Goal: Information Seeking & Learning: Find specific page/section

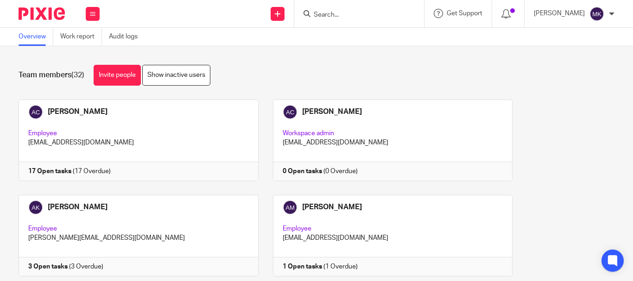
click at [372, 13] on input "Search" at bounding box center [354, 15] width 83 height 8
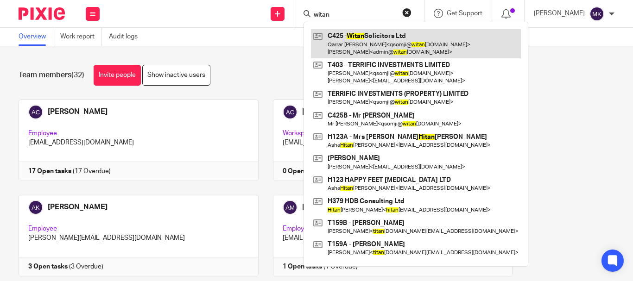
type input "witan"
click at [350, 33] on link at bounding box center [416, 43] width 210 height 29
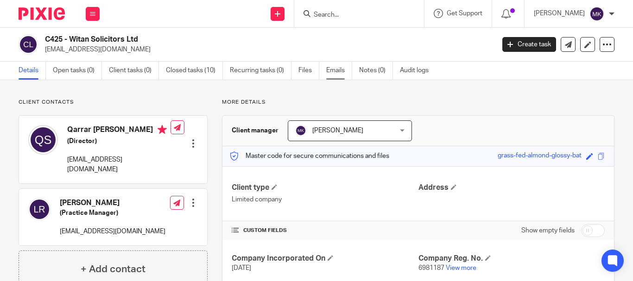
click at [347, 70] on link "Emails" at bounding box center [339, 71] width 26 height 18
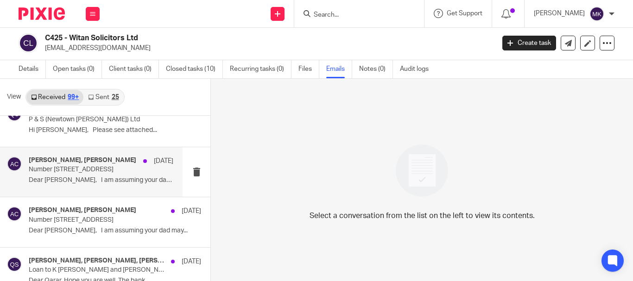
scroll to position [6732, 0]
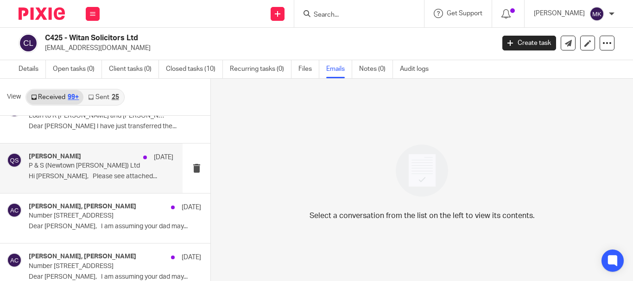
click at [90, 181] on div "Qarrar Somji [DATE] P & S (Newtown [PERSON_NAME]) Ltd Hi [PERSON_NAME], Please …" at bounding box center [101, 168] width 144 height 31
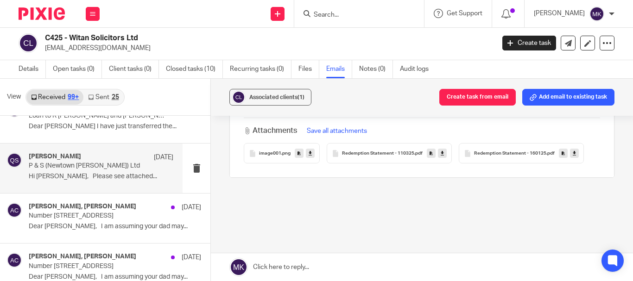
scroll to position [589, 0]
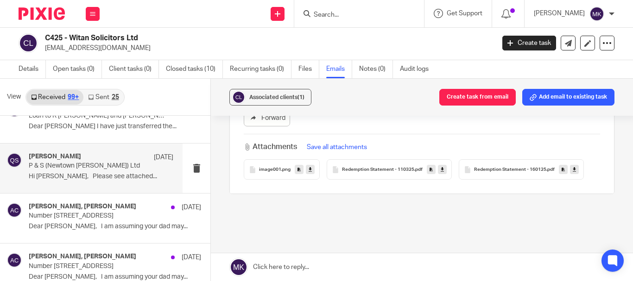
click at [474, 173] on span "Redemption Statement - 160125" at bounding box center [510, 170] width 72 height 6
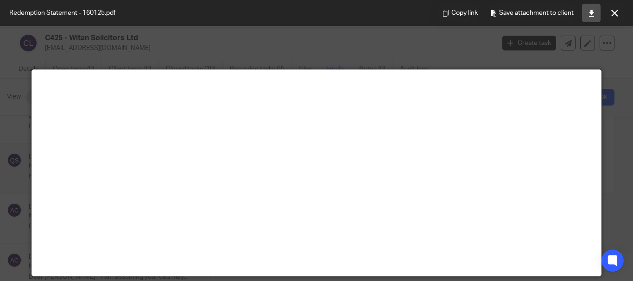
click at [591, 14] on icon at bounding box center [591, 13] width 7 height 7
click at [626, 12] on div "Copy link Save attachment to client" at bounding box center [531, 13] width 204 height 26
click at [617, 13] on icon at bounding box center [614, 13] width 7 height 7
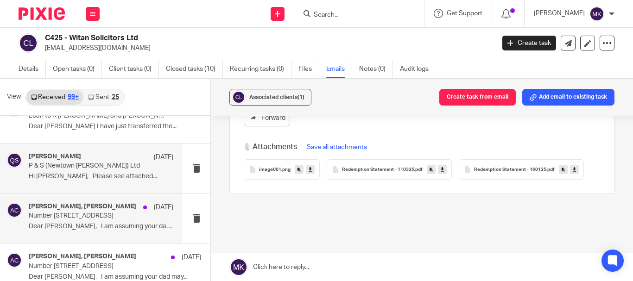
click at [48, 220] on div "[PERSON_NAME], [PERSON_NAME] [DATE] Number 3 Wheeleys Road Dear [PERSON_NAME], …" at bounding box center [101, 218] width 144 height 31
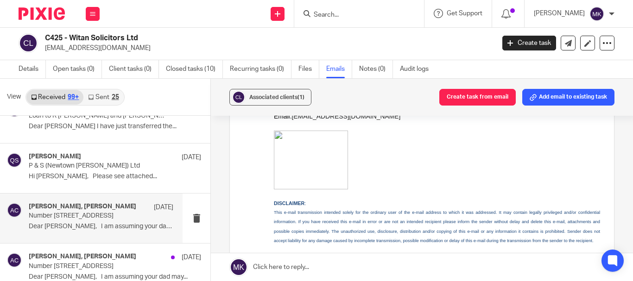
scroll to position [1112, 0]
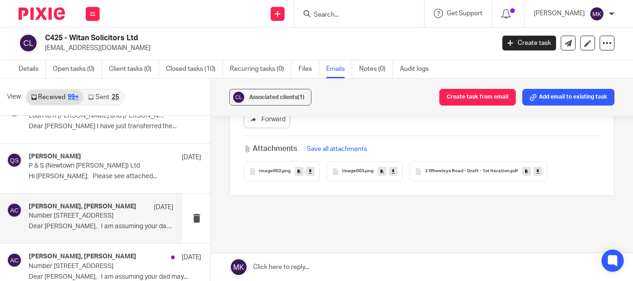
click at [463, 169] on span "2 Wheeleys Road - Draft - 1st Iteration" at bounding box center [467, 172] width 85 height 6
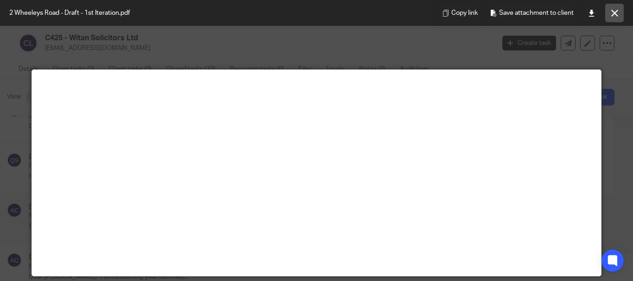
click at [618, 14] on button at bounding box center [614, 13] width 19 height 19
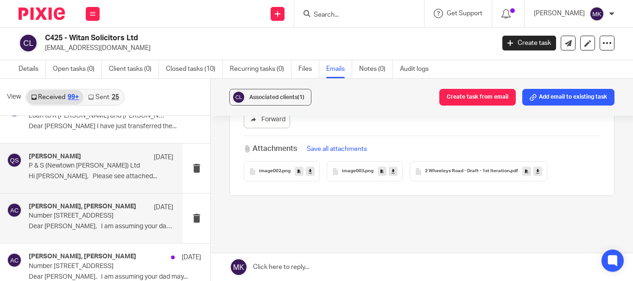
click at [110, 171] on div "Qarrar Somji [DATE] P & S (Newtown [PERSON_NAME]) Ltd Hi [PERSON_NAME], Please …" at bounding box center [101, 168] width 144 height 31
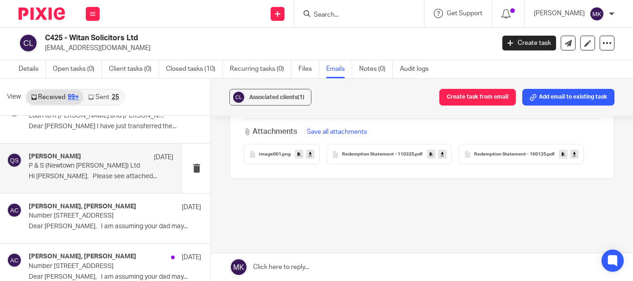
scroll to position [589, 0]
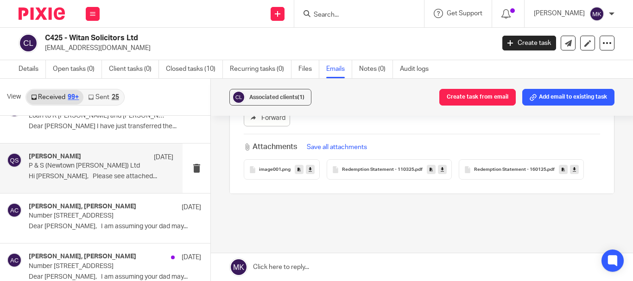
click at [357, 159] on div "Redemption Statement - 110325 .pdf" at bounding box center [389, 169] width 125 height 20
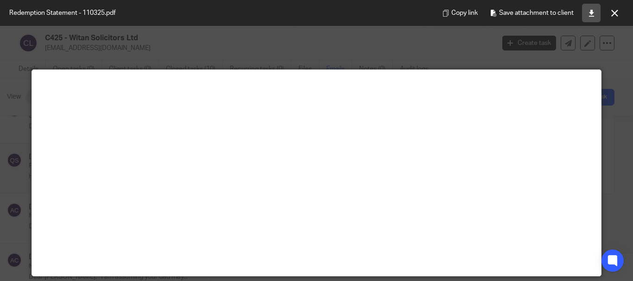
click at [588, 16] on icon at bounding box center [591, 13] width 7 height 7
click at [618, 17] on button at bounding box center [614, 13] width 19 height 19
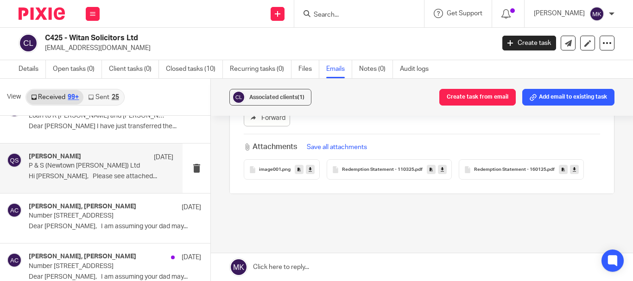
click at [398, 167] on span "Redemption Statement - 110325" at bounding box center [378, 170] width 72 height 6
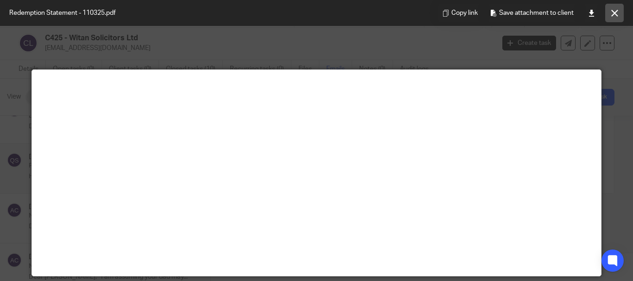
click at [611, 12] on icon at bounding box center [614, 13] width 7 height 7
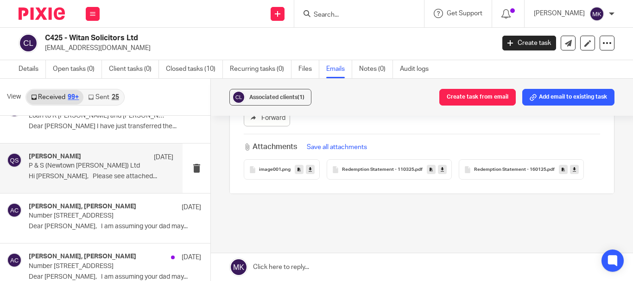
click at [474, 173] on span "Redemption Statement - 160125" at bounding box center [510, 170] width 72 height 6
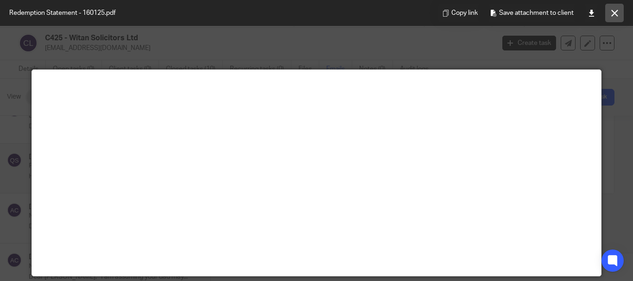
click at [615, 12] on icon at bounding box center [614, 13] width 7 height 7
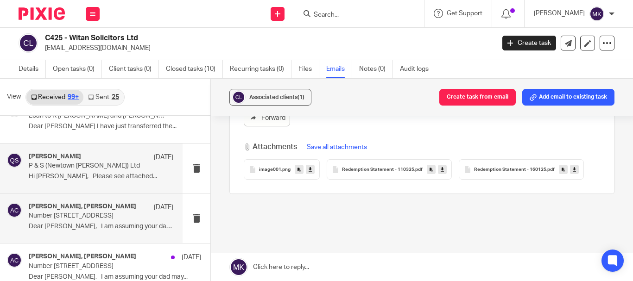
scroll to position [6685, 0]
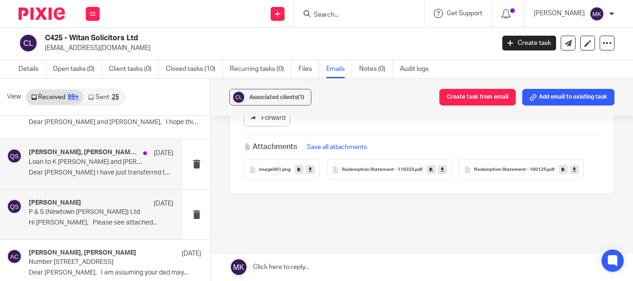
click at [97, 170] on p "Dear [PERSON_NAME] I have just transferred the..." at bounding box center [101, 173] width 144 height 8
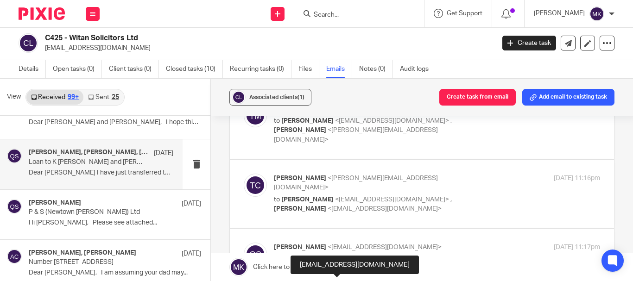
scroll to position [0, 0]
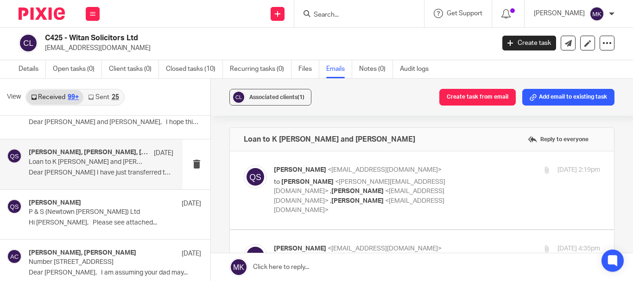
click at [318, 184] on span "[PERSON_NAME]" at bounding box center [307, 182] width 52 height 6
checkbox input "true"
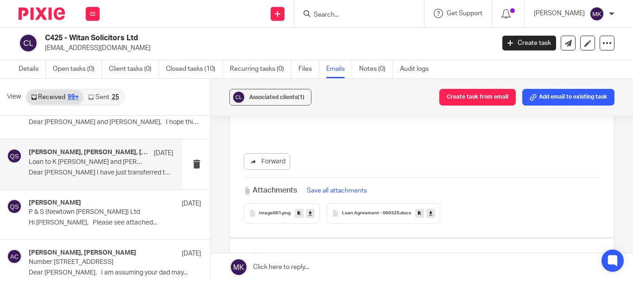
scroll to position [602, 0]
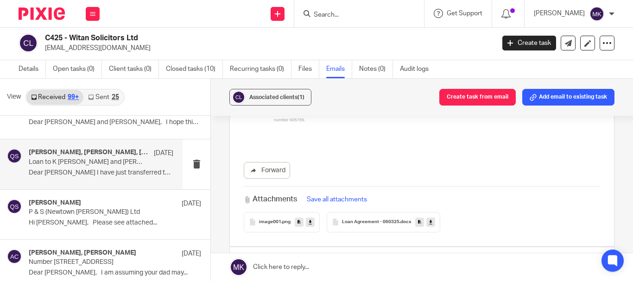
click at [345, 220] on span "Loan Agreement - 060325" at bounding box center [370, 223] width 57 height 6
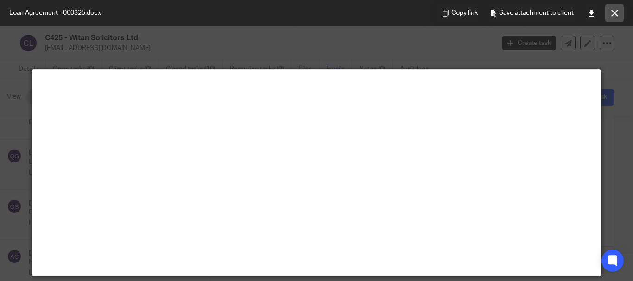
click at [621, 12] on button at bounding box center [614, 13] width 19 height 19
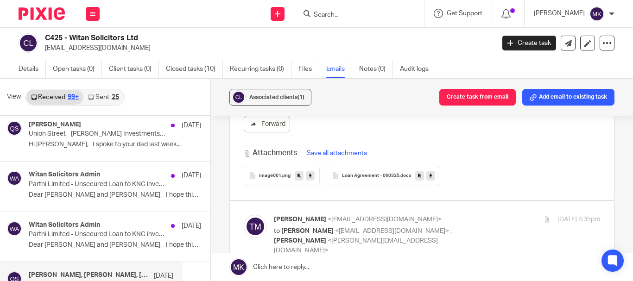
scroll to position [6546, 0]
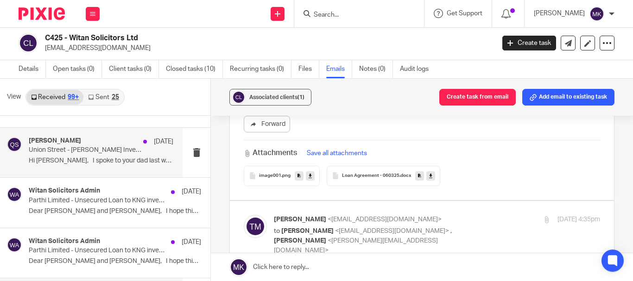
click at [72, 156] on div "Qarrar Somji [DATE][STREET_ADDRESS] - [PERSON_NAME] Investments Ltd Hi [PERSON_…" at bounding box center [101, 152] width 144 height 31
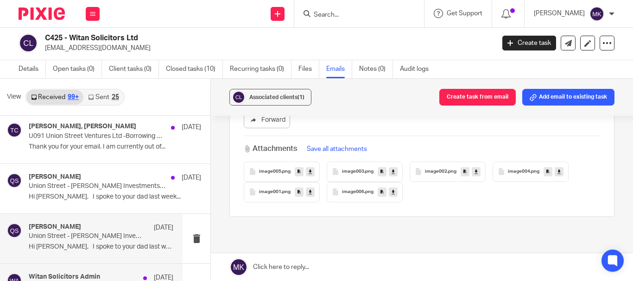
scroll to position [6454, 0]
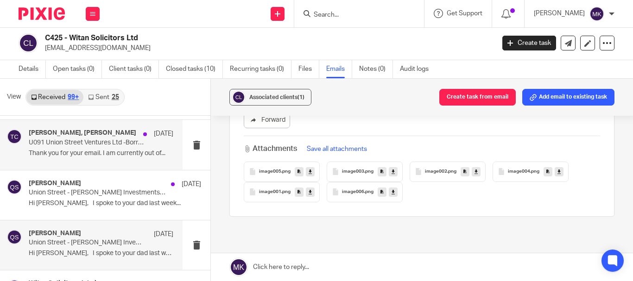
click at [104, 153] on p "Thank you for your email. I am currently out of..." at bounding box center [101, 154] width 144 height 8
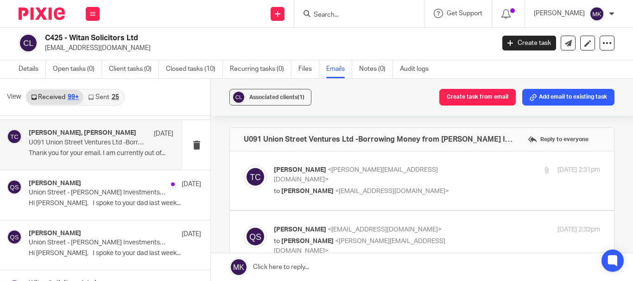
scroll to position [0, 0]
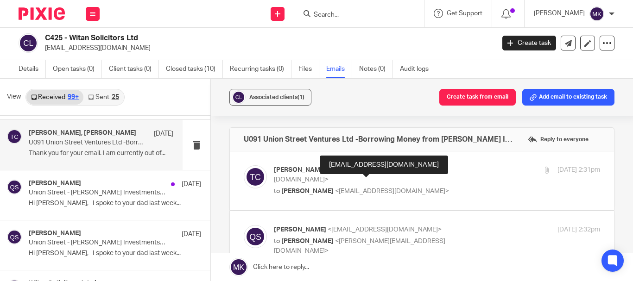
click at [368, 188] on span "<[EMAIL_ADDRESS][DOMAIN_NAME]>" at bounding box center [392, 191] width 114 height 6
checkbox input "true"
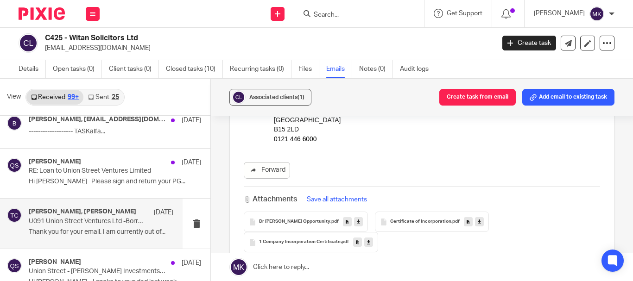
scroll to position [6361, 0]
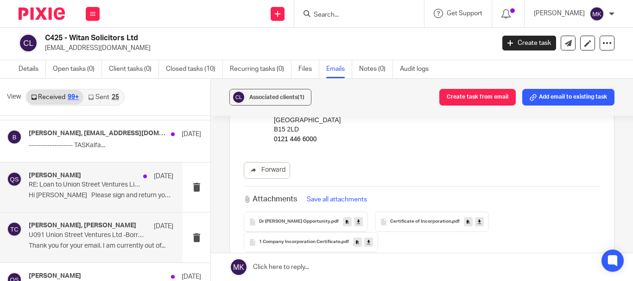
click at [114, 194] on p "Hi [PERSON_NAME] Please sign and return your PG..." at bounding box center [101, 196] width 144 height 8
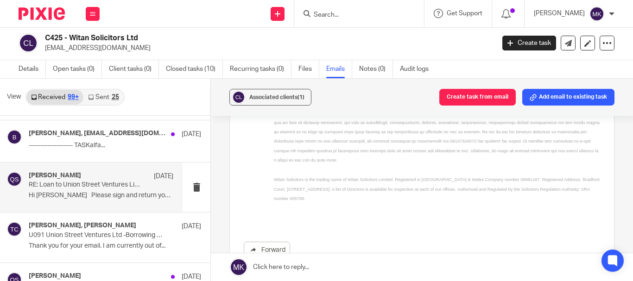
scroll to position [1314, 0]
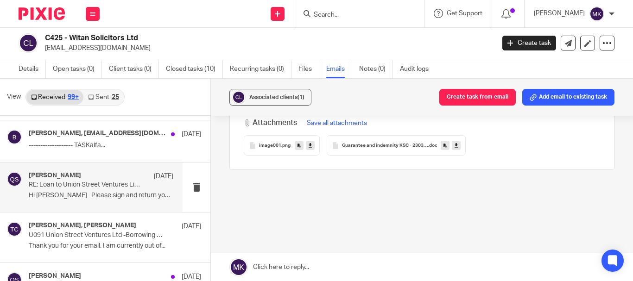
click at [371, 139] on div "Guarantee and indemnity KSC - 230325 .doc" at bounding box center [396, 145] width 139 height 20
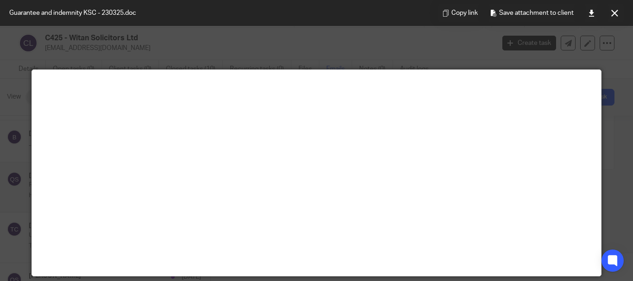
drag, startPoint x: 628, startPoint y: 15, endPoint x: 596, endPoint y: 72, distance: 65.5
click at [632, 79] on div "Guarantee and indemnity KSC - 230325.doc Copy link Save attachment to client" at bounding box center [633, 79] width 0 height 0
click at [617, 13] on icon at bounding box center [614, 13] width 7 height 7
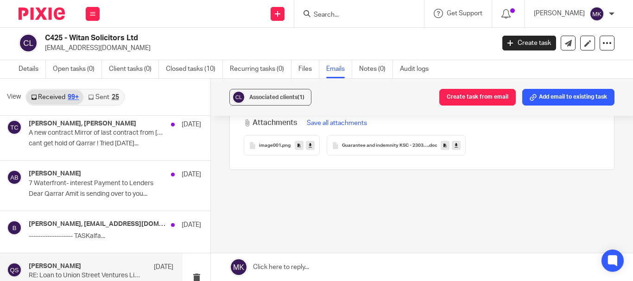
scroll to position [6269, 0]
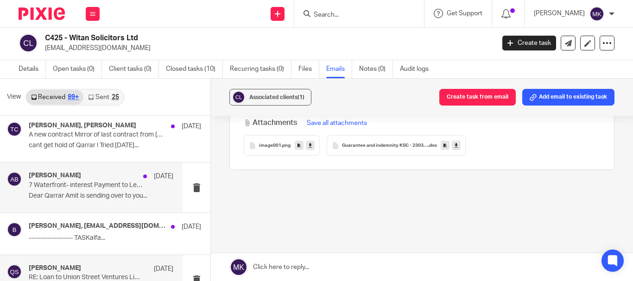
click at [90, 187] on p "7 Waterfront- interest Payment to Lenders" at bounding box center [87, 186] width 116 height 8
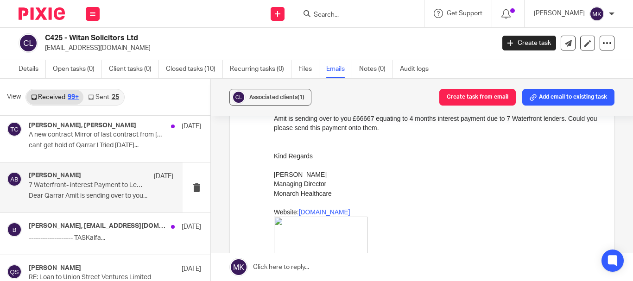
scroll to position [93, 0]
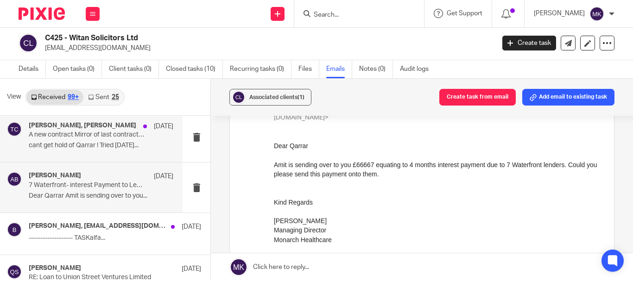
click at [51, 145] on p "cant get hold of Qarrar ! Tried [DATE]..." at bounding box center [101, 146] width 144 height 8
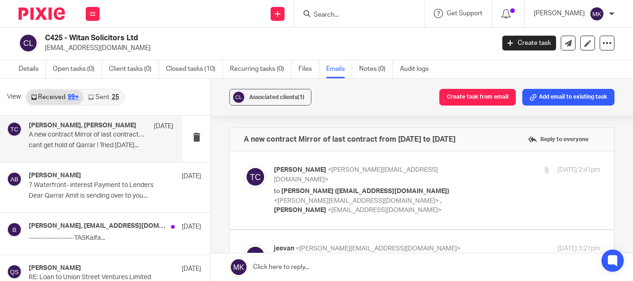
scroll to position [0, 0]
click at [415, 194] on p "to [PERSON_NAME] ([EMAIL_ADDRESS][DOMAIN_NAME]) <[EMAIL_ADDRESS][DOMAIN_NAME]> …" at bounding box center [382, 201] width 217 height 29
checkbox input "true"
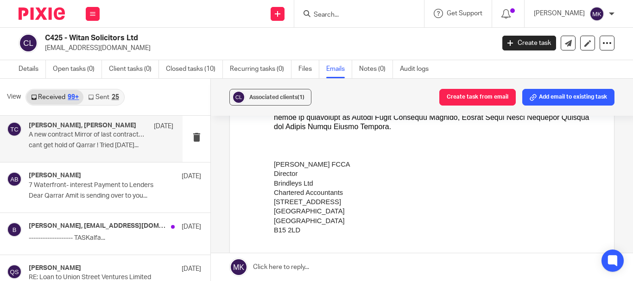
scroll to position [417, 0]
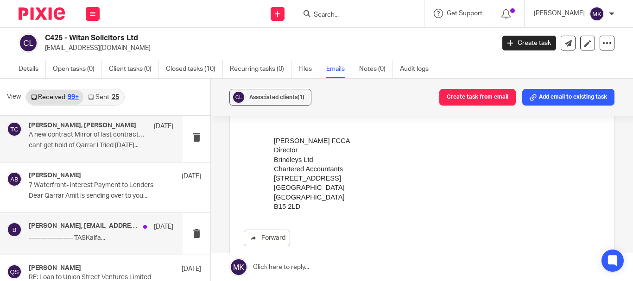
click at [111, 232] on div "[PERSON_NAME], [EMAIL_ADDRESS][DOMAIN_NAME] [DATE] ------------------- TASKalfa…" at bounding box center [101, 233] width 144 height 23
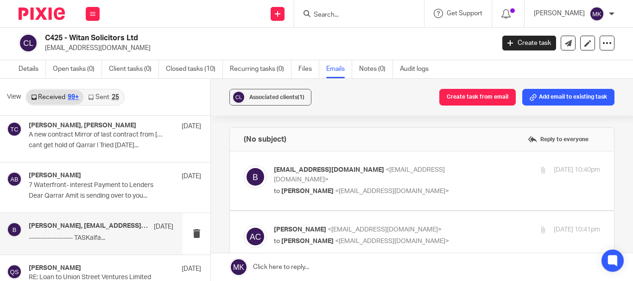
scroll to position [0, 0]
click at [335, 192] on span "<[EMAIL_ADDRESS][DOMAIN_NAME]>" at bounding box center [392, 191] width 114 height 6
checkbox input "true"
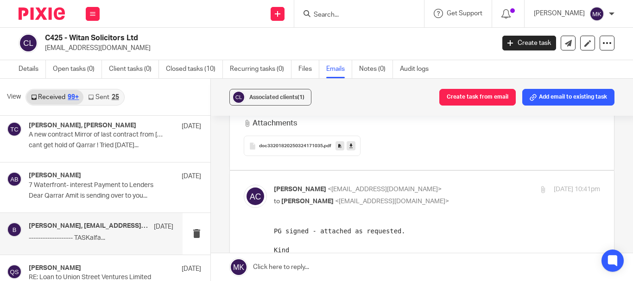
scroll to position [185, 0]
click at [288, 145] on span "doc33201820250324171035" at bounding box center [291, 146] width 64 height 6
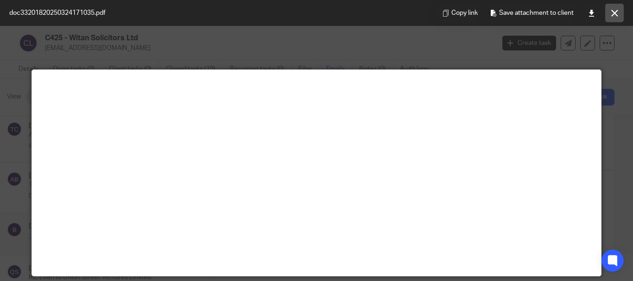
click at [617, 10] on icon at bounding box center [614, 13] width 7 height 7
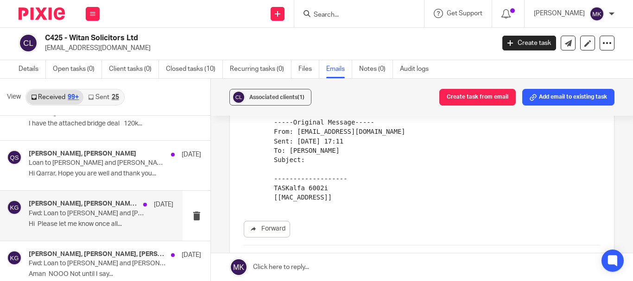
scroll to position [6083, 0]
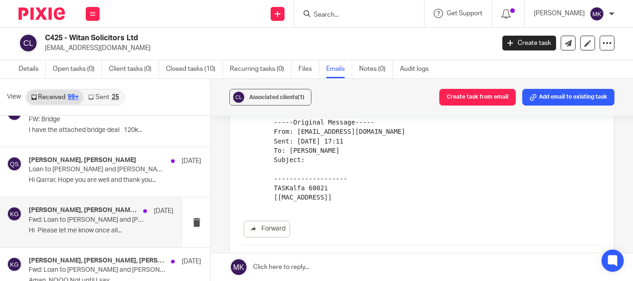
click at [115, 234] on p "Hi Please let me know once all..." at bounding box center [101, 231] width 144 height 8
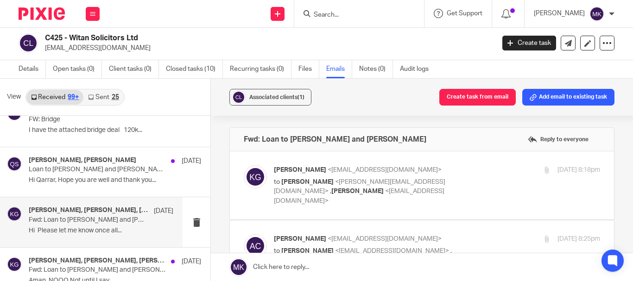
scroll to position [0, 0]
click at [380, 183] on span "<[PERSON_NAME][EMAIL_ADDRESS][DOMAIN_NAME]>" at bounding box center [359, 187] width 171 height 16
checkbox input "true"
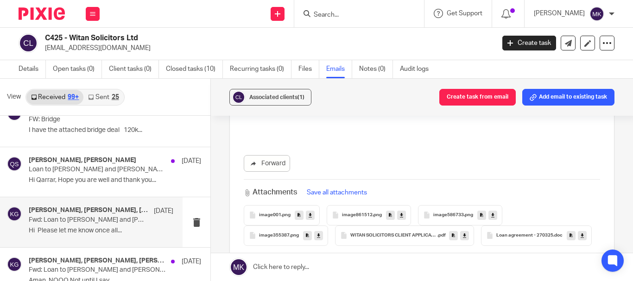
scroll to position [463, 0]
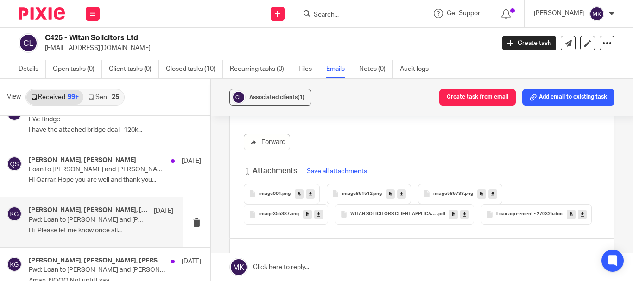
click at [368, 204] on div "WITAN SOLICITORS CLIENT APPLICATION FORM 2025 MASTER COPY .pdf" at bounding box center [404, 214] width 139 height 20
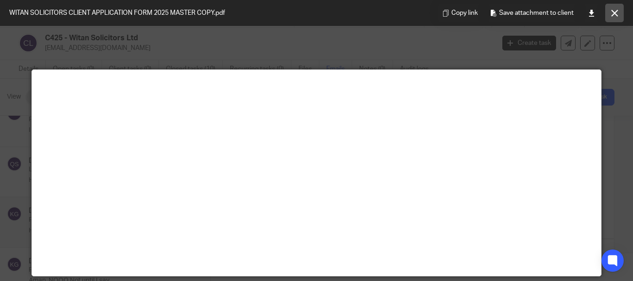
drag, startPoint x: 620, startPoint y: 10, endPoint x: 597, endPoint y: 33, distance: 33.1
click at [620, 9] on button at bounding box center [614, 13] width 19 height 19
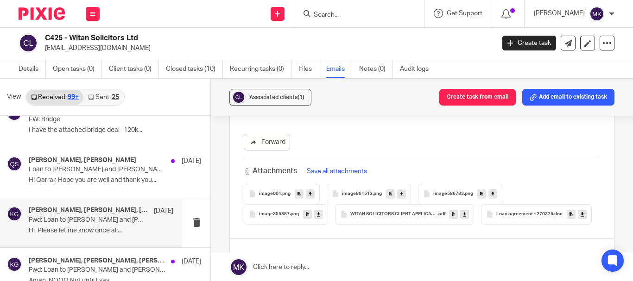
click at [496, 217] on span "Loan agreement - 270325" at bounding box center [524, 215] width 57 height 6
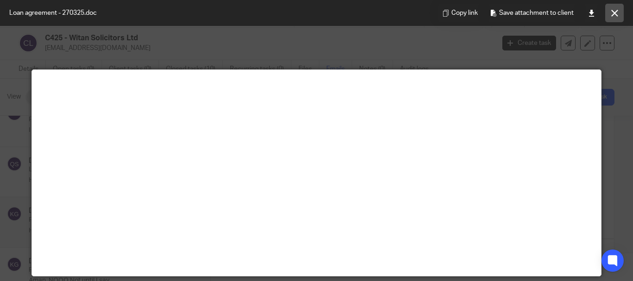
click at [611, 12] on icon at bounding box center [614, 13] width 7 height 7
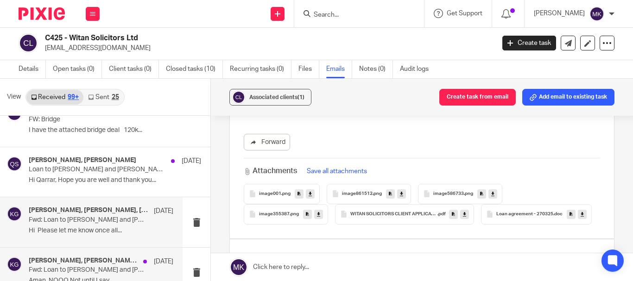
scroll to position [6130, 0]
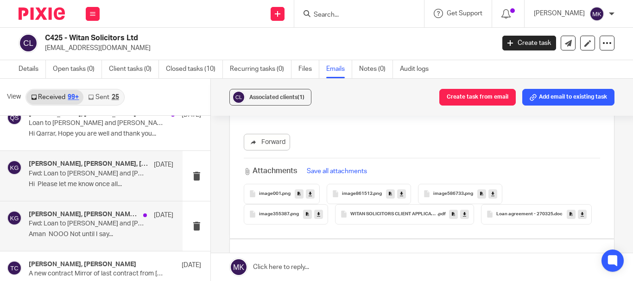
click at [130, 231] on p "Aman NOOO Not until I say..." at bounding box center [101, 235] width 144 height 8
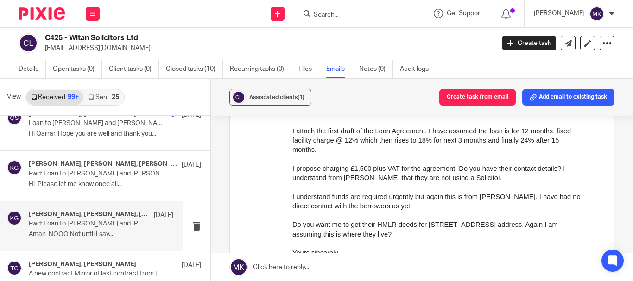
scroll to position [1204, 0]
click at [486, 236] on p "Do you want me to get their HMLR deeds for [STREET_ADDRESS] address. Again I am…" at bounding box center [436, 229] width 289 height 19
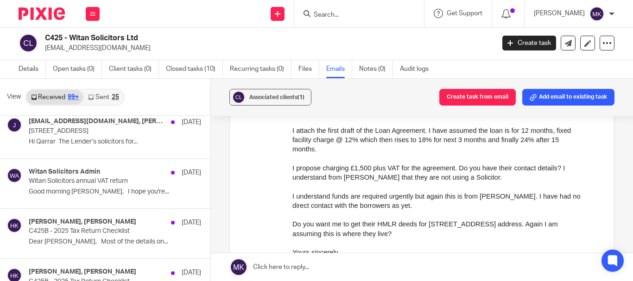
scroll to position [5574, 0]
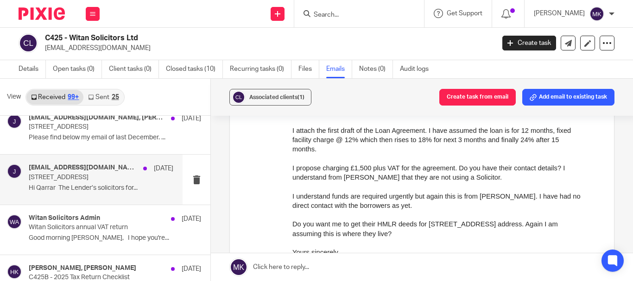
click at [82, 178] on p "[STREET_ADDRESS]" at bounding box center [87, 178] width 116 height 8
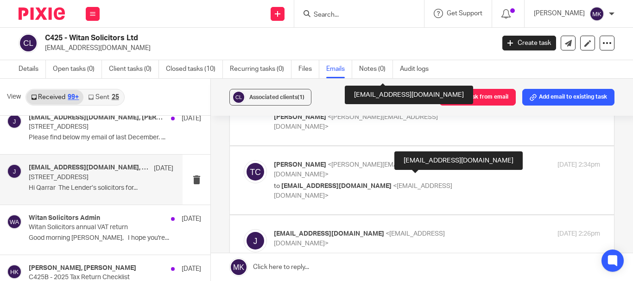
scroll to position [278, 0]
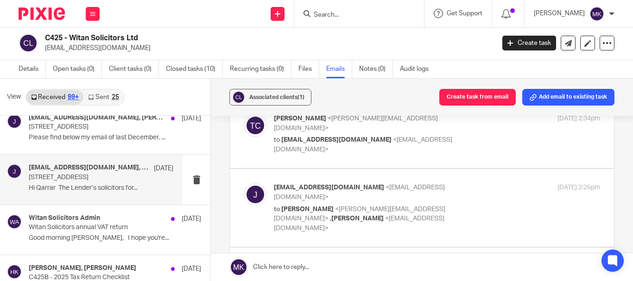
click at [376, 275] on span "<[EMAIL_ADDRESS][DOMAIN_NAME]>" at bounding box center [363, 283] width 178 height 16
checkbox input "true"
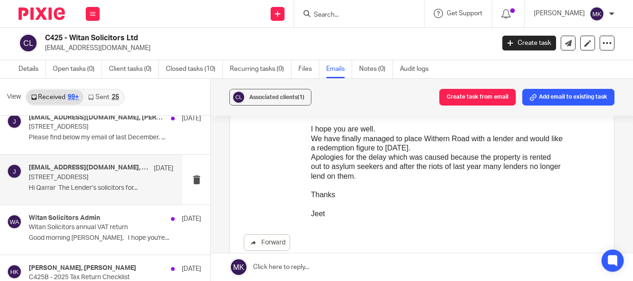
scroll to position [5527, 0]
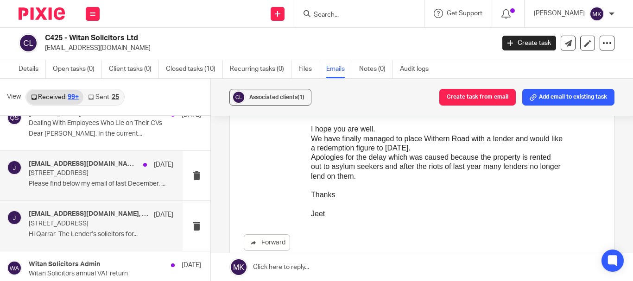
click at [93, 176] on p "[STREET_ADDRESS]" at bounding box center [87, 174] width 116 height 8
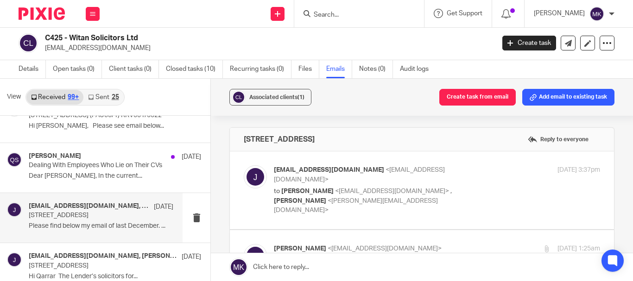
scroll to position [5481, 0]
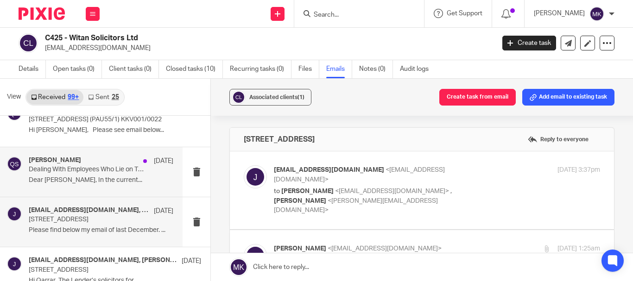
click at [67, 169] on p "Dealing With Employees Who Lie on Their CVs" at bounding box center [87, 170] width 116 height 8
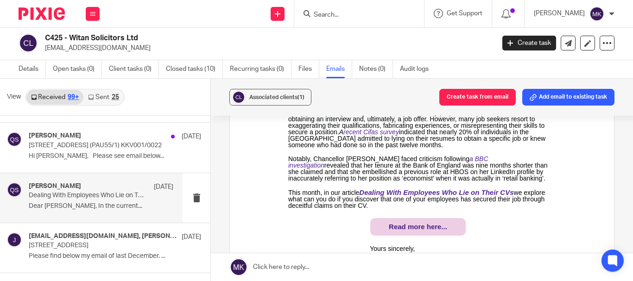
scroll to position [5435, 0]
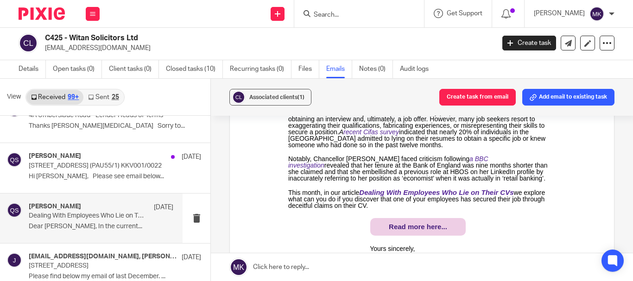
click at [75, 178] on p "Hi [PERSON_NAME], Please see email below..." at bounding box center [115, 177] width 172 height 8
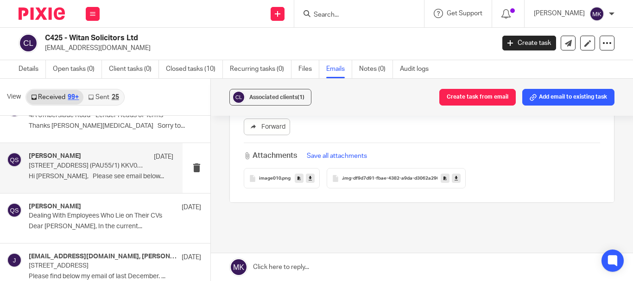
scroll to position [880, 0]
click at [362, 174] on span ".img-df9d7d91-fbae-4382-a9da-d3062a296490" at bounding box center [395, 177] width 106 height 6
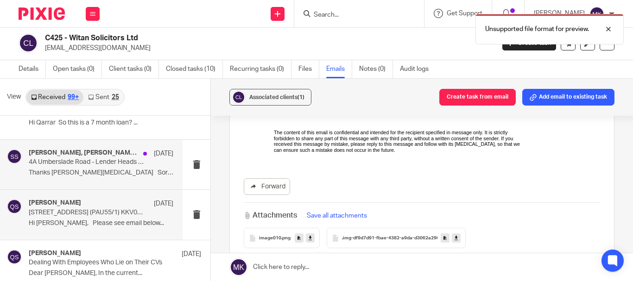
scroll to position [5389, 0]
click at [102, 171] on p "Thanks [PERSON_NAME][MEDICAL_DATA] Sorry to..." at bounding box center [101, 173] width 144 height 8
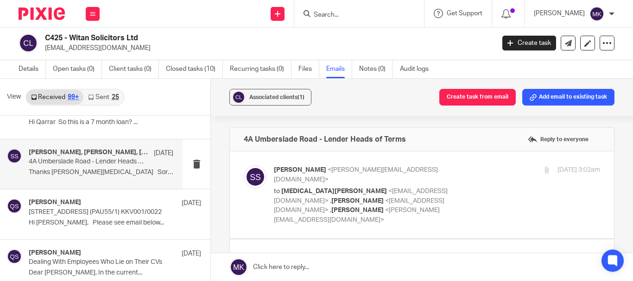
scroll to position [0, 0]
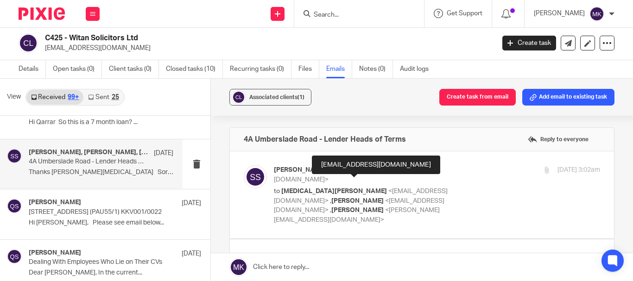
click at [370, 188] on span "<[EMAIL_ADDRESS][DOMAIN_NAME]>" at bounding box center [361, 196] width 174 height 16
checkbox input "true"
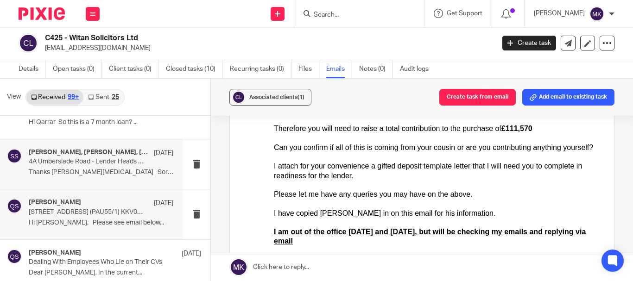
scroll to position [5342, 0]
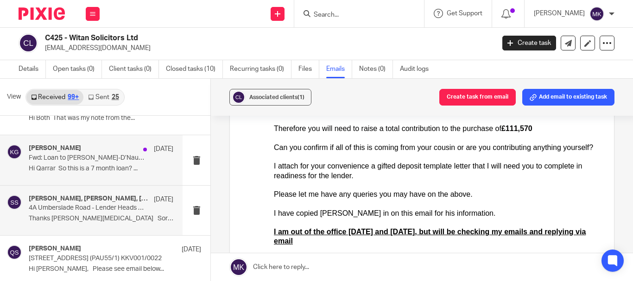
click at [110, 175] on div "[PERSON_NAME] [DATE] Fwd: Loan to [PERSON_NAME]-D’Naute Hi Qarrar So this is a …" at bounding box center [101, 159] width 144 height 31
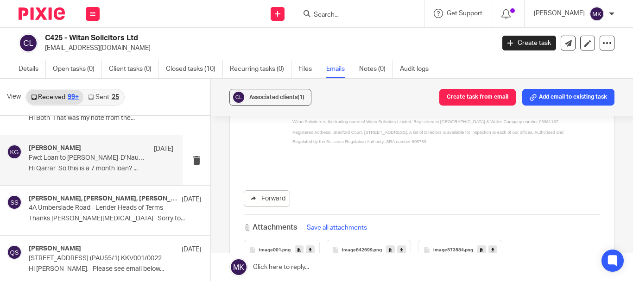
scroll to position [509, 0]
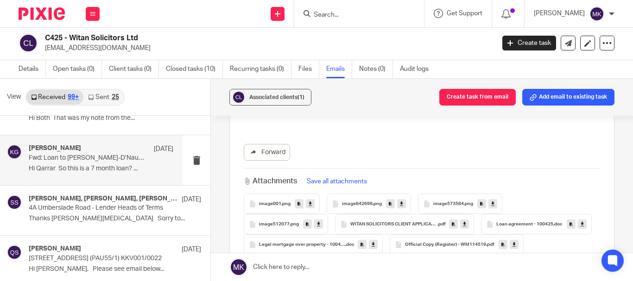
click at [496, 227] on span "Loan agreement - 100425" at bounding box center [524, 225] width 57 height 6
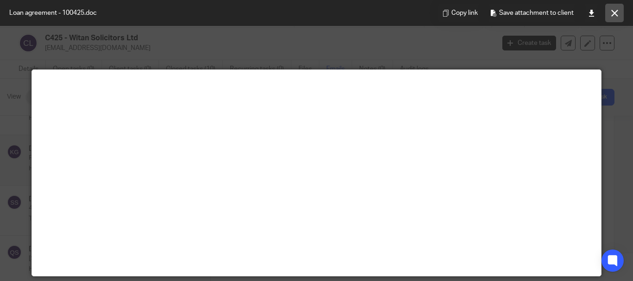
click at [613, 6] on button at bounding box center [614, 13] width 19 height 19
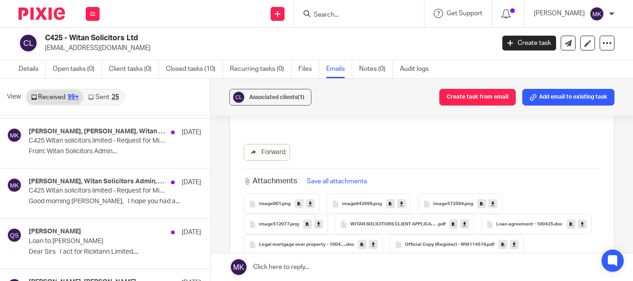
scroll to position [4786, 0]
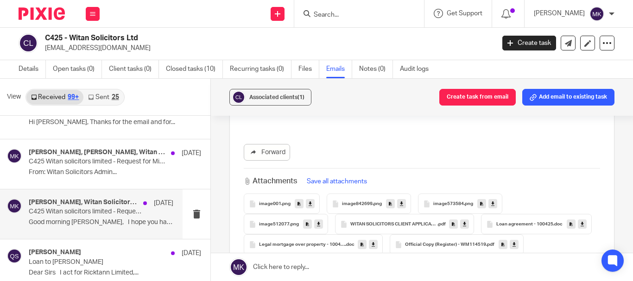
click at [112, 222] on p "Good morning [PERSON_NAME], I hope you had a..." at bounding box center [101, 223] width 144 height 8
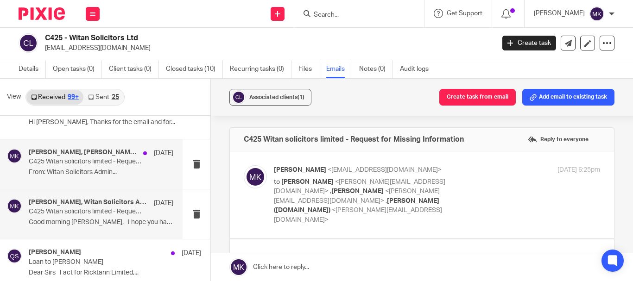
scroll to position [0, 0]
click at [89, 152] on h4 "[PERSON_NAME], [PERSON_NAME], Witan Solicitors Admin, Me" at bounding box center [84, 153] width 110 height 8
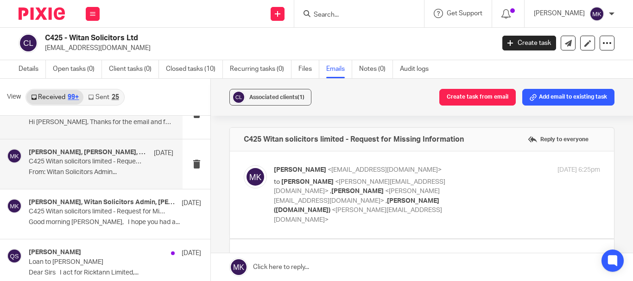
scroll to position [4740, 0]
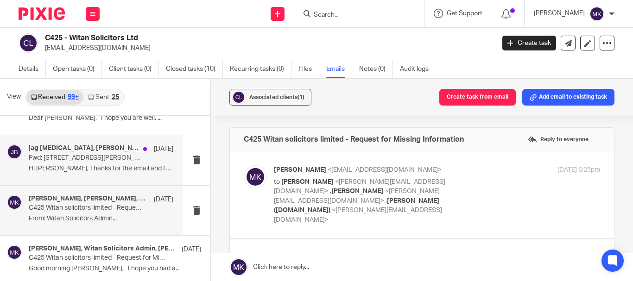
click at [100, 167] on p "Hi [PERSON_NAME], Thanks for the email and for..." at bounding box center [101, 169] width 144 height 8
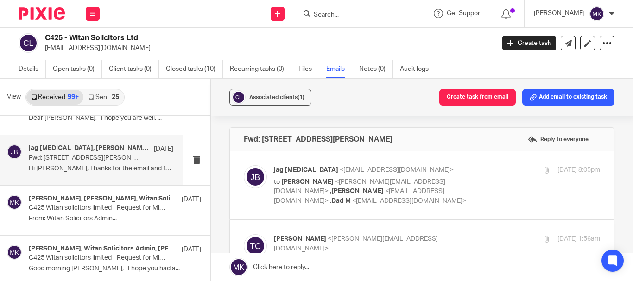
scroll to position [0, 0]
click at [382, 187] on p "to [PERSON_NAME] <[PERSON_NAME][EMAIL_ADDRESS][DOMAIN_NAME]> , [PERSON_NAME] <[…" at bounding box center [382, 191] width 217 height 29
checkbox input "true"
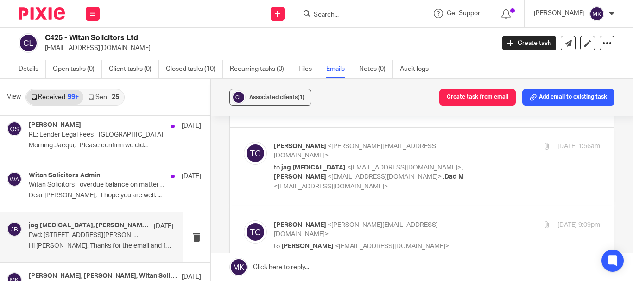
scroll to position [4648, 0]
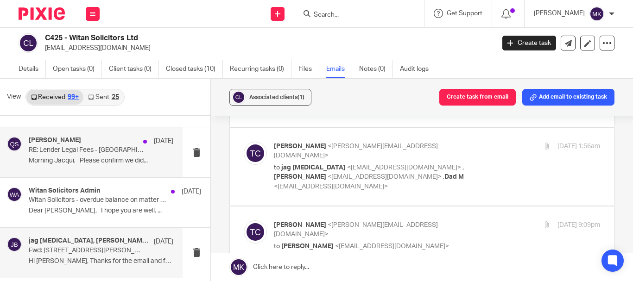
click at [100, 151] on p "RE: Lender Legal Fees - [GEOGRAPHIC_DATA]" at bounding box center [87, 150] width 116 height 8
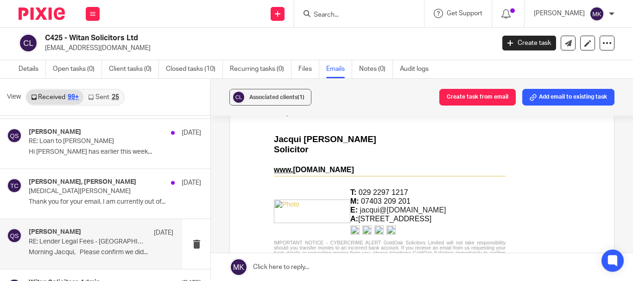
scroll to position [4555, 0]
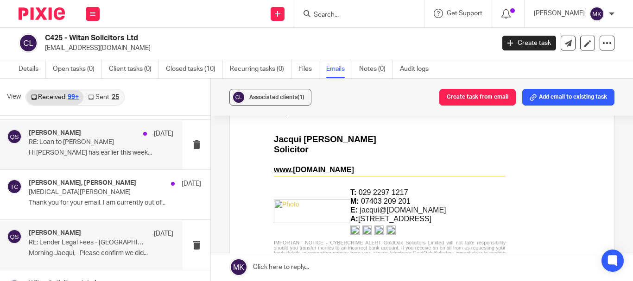
click at [92, 150] on p "Hi [PERSON_NAME] has earlier this week..." at bounding box center [101, 153] width 144 height 8
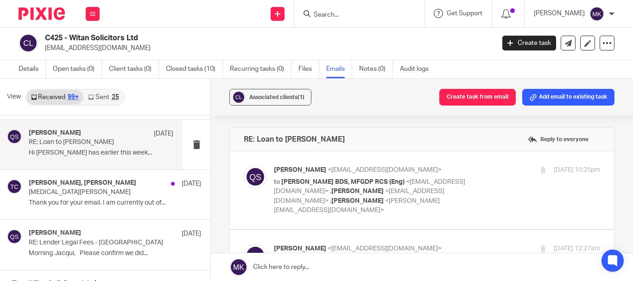
scroll to position [0, 0]
click at [110, 97] on link "Sent 25" at bounding box center [103, 97] width 40 height 15
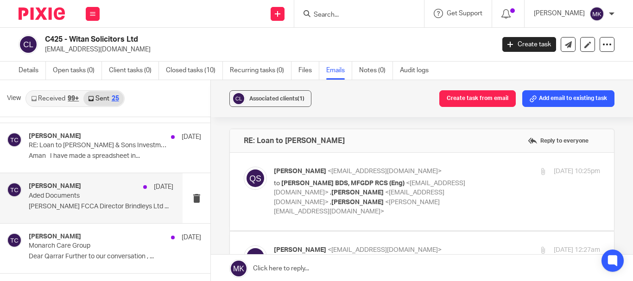
scroll to position [556, 0]
